Goal: Find specific page/section: Find specific page/section

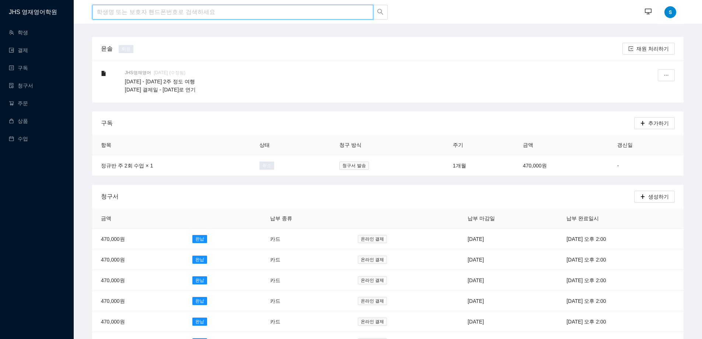
click at [166, 8] on input "search" at bounding box center [232, 12] width 281 height 15
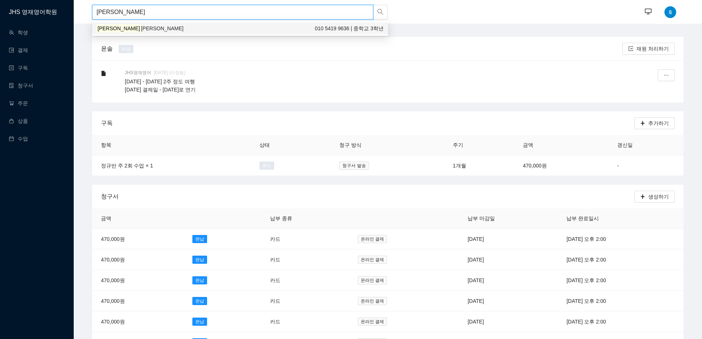
click at [154, 32] on div "[PERSON_NAME] [PERSON_NAME] 010 5419 9636 | 중학교 3학년" at bounding box center [240, 28] width 296 height 12
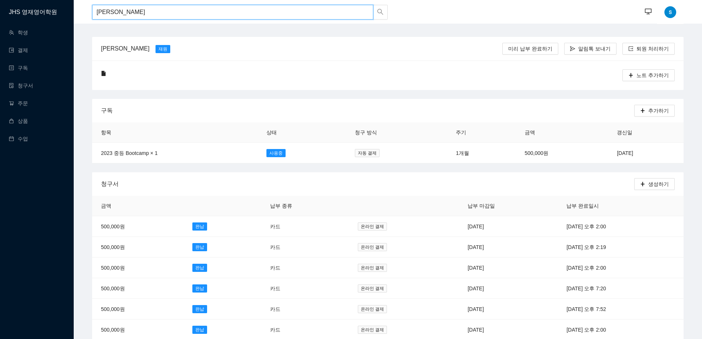
type input "[PERSON_NAME]"
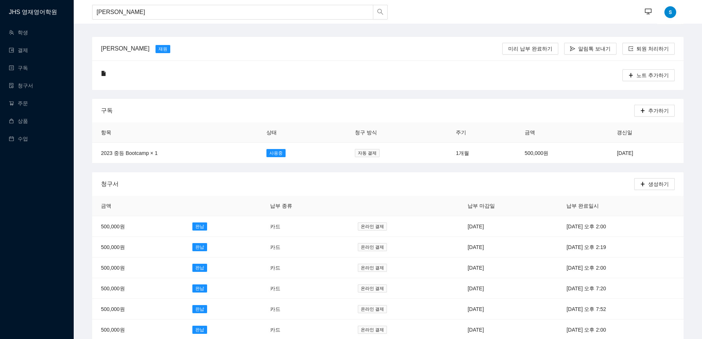
click at [358, 67] on div "노트 추가하기" at bounding box center [388, 74] width 592 height 29
click at [358, 224] on span "온라인 결제" at bounding box center [372, 226] width 29 height 8
click at [358, 246] on span "온라인 결제" at bounding box center [372, 247] width 29 height 8
click at [358, 264] on span "온라인 결제" at bounding box center [372, 268] width 29 height 8
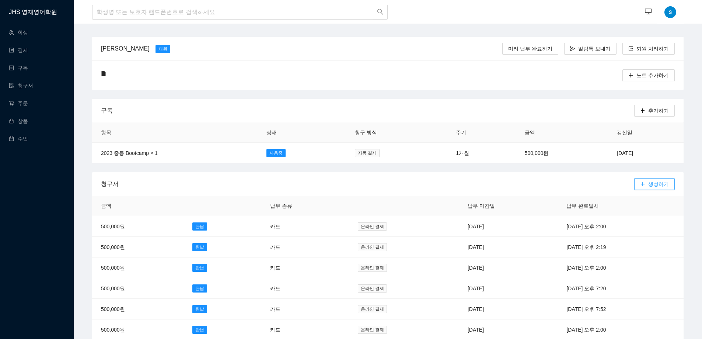
click at [650, 184] on span "생성하기" at bounding box center [659, 184] width 21 height 8
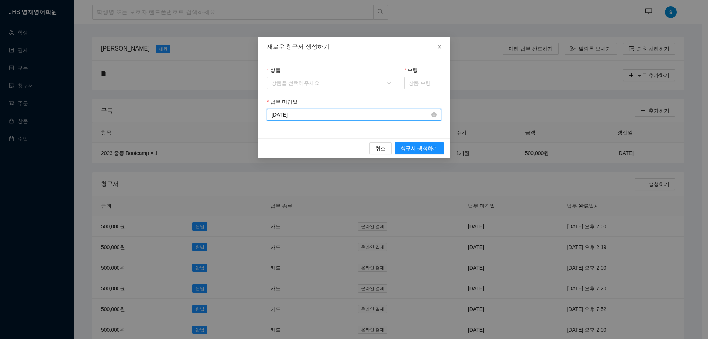
click at [359, 118] on input "[DATE]" at bounding box center [350, 115] width 159 height 8
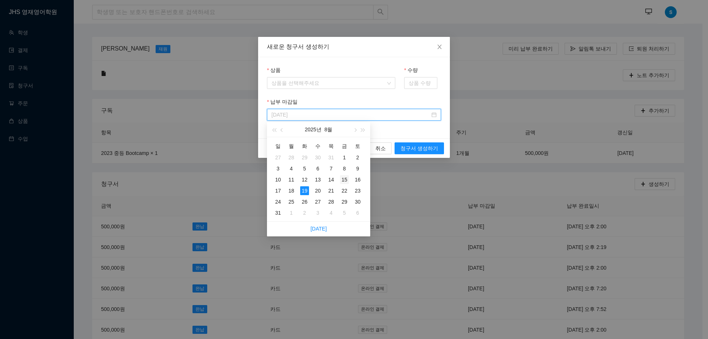
type input "[DATE]"
click at [344, 181] on div "15" at bounding box center [344, 179] width 9 height 9
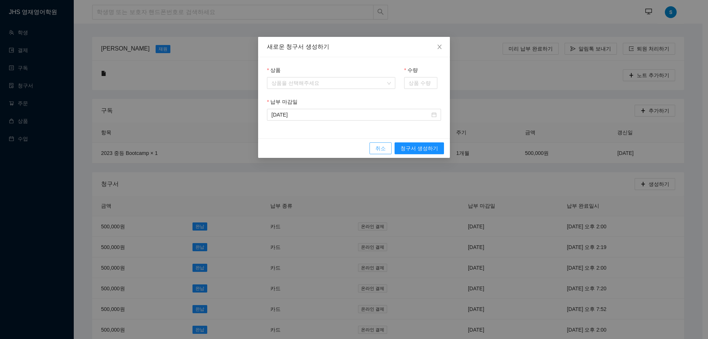
click at [381, 144] on button "취소" at bounding box center [380, 148] width 22 height 12
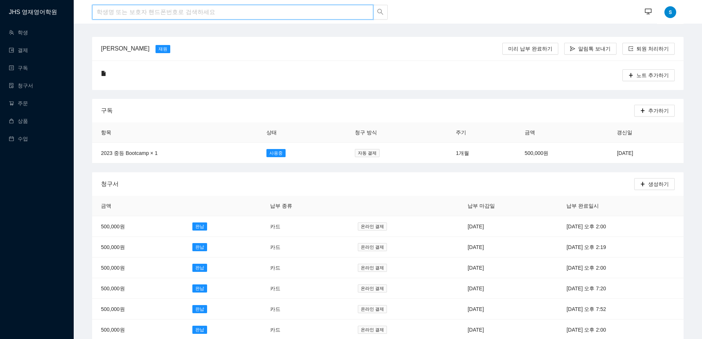
click at [136, 14] on input "search" at bounding box center [232, 12] width 281 height 15
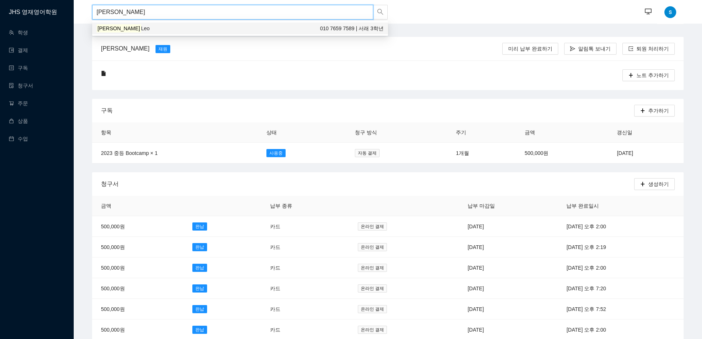
click at [137, 27] on div "[PERSON_NAME] 010 7659 7589 | 서래 3학년" at bounding box center [240, 28] width 287 height 8
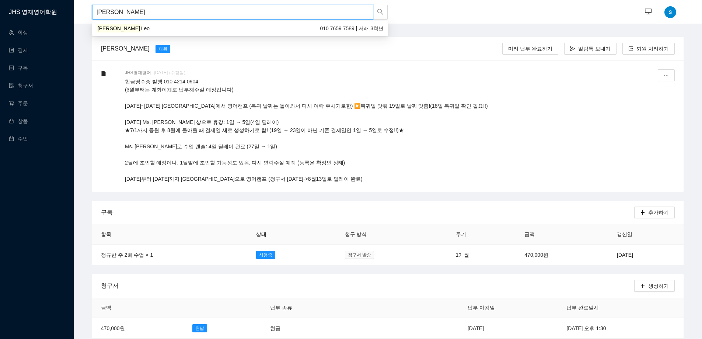
drag, startPoint x: 197, startPoint y: 9, endPoint x: 0, endPoint y: -45, distance: 203.7
click at [0, 0] on html "JHS 영재영어학원 학생 결제 구독 청구서 주문 상품 수업 홍찬빈 ··· ··· 홍찬빈 [PERSON_NAME] [PERSON_NAME] 납부…" at bounding box center [351, 169] width 702 height 339
click at [132, 28] on div "[PERSON_NAME] [PERSON_NAME] 010 5419 9636 | 중학교 3학년" at bounding box center [240, 28] width 287 height 8
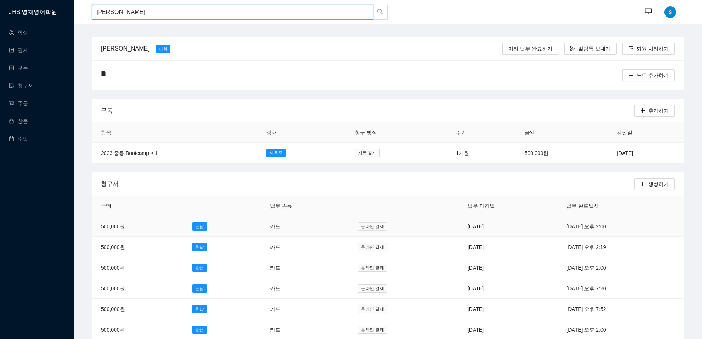
type input "[PERSON_NAME]"
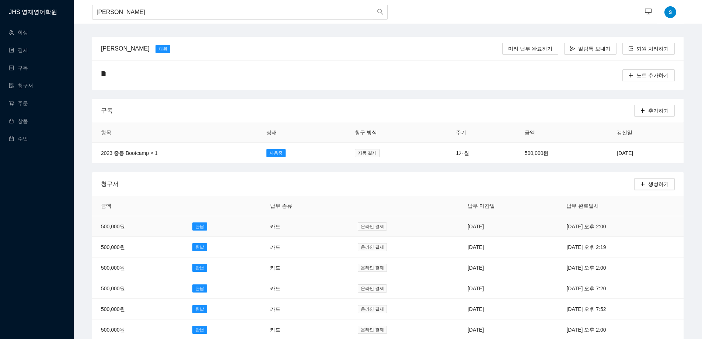
click at [358, 223] on span "온라인 결제" at bounding box center [372, 226] width 29 height 8
